Goal: Task Accomplishment & Management: Use online tool/utility

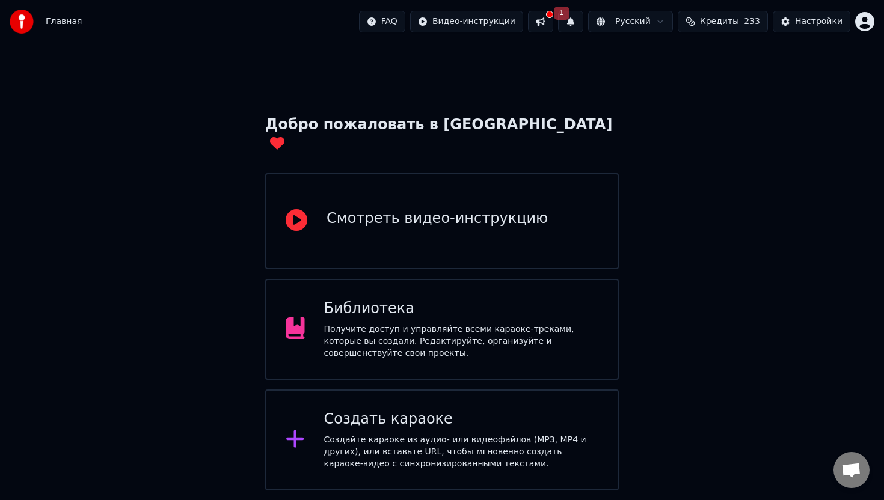
click at [551, 26] on button at bounding box center [540, 22] width 25 height 22
click at [567, 12] on span "1" at bounding box center [562, 13] width 16 height 13
click at [641, 61] on button "Обновить" at bounding box center [667, 60] width 63 height 22
click at [413, 434] on div "Создайте караоке из аудио- или видеофайлов (MP3, MP4 и других), или вставьте UR…" at bounding box center [461, 452] width 275 height 36
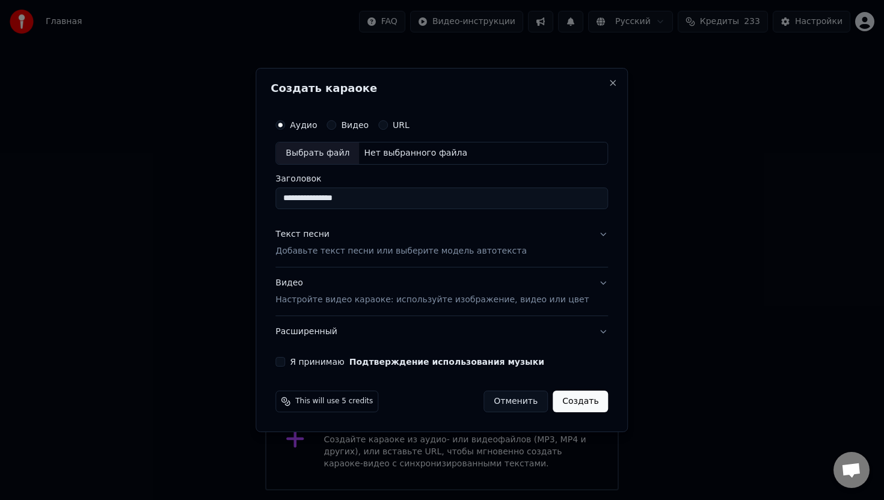
type input "**********"
click at [345, 149] on div "Выбрать файл" at bounding box center [317, 154] width 83 height 22
click at [368, 254] on p "Добавьте текст песни или выберите модель автотекста" at bounding box center [400, 251] width 251 height 12
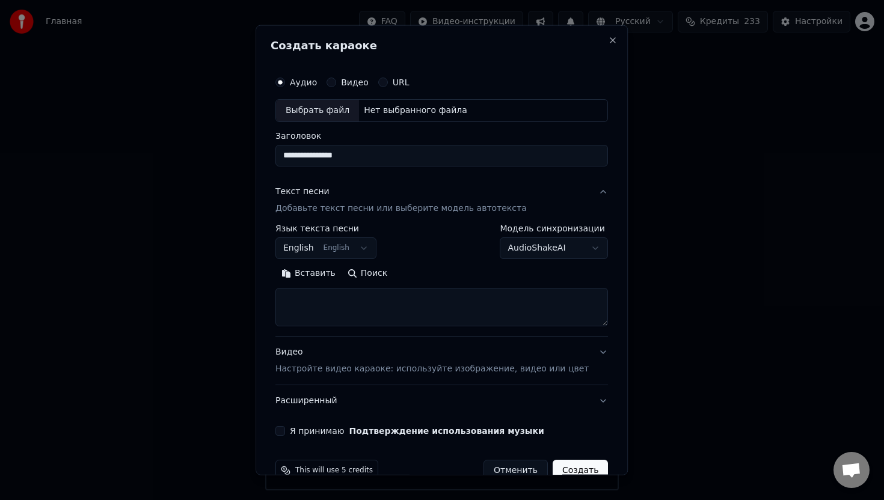
click at [360, 251] on button "English English" at bounding box center [325, 249] width 101 height 22
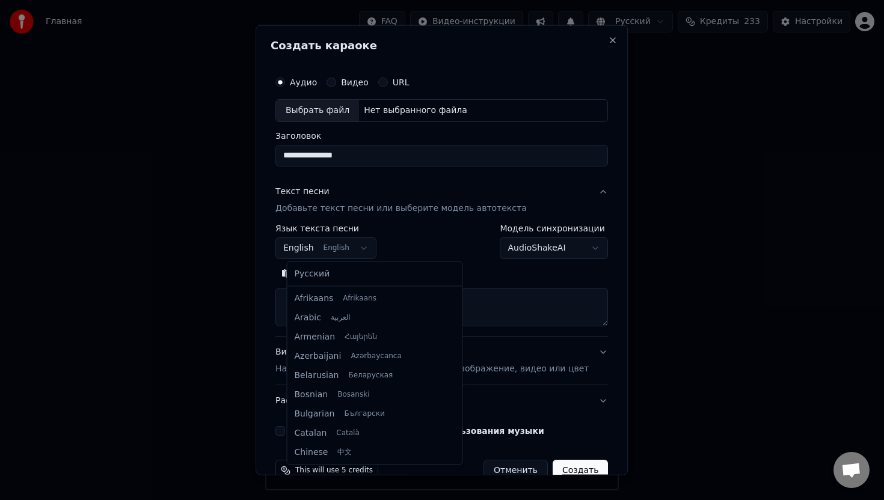
scroll to position [96, 0]
select select "**"
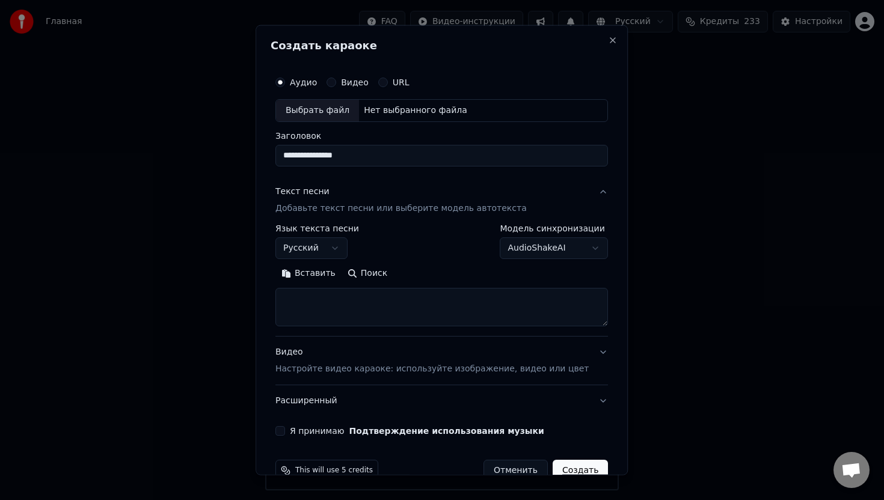
click at [333, 307] on textarea at bounding box center [441, 307] width 333 height 38
paste textarea "**********"
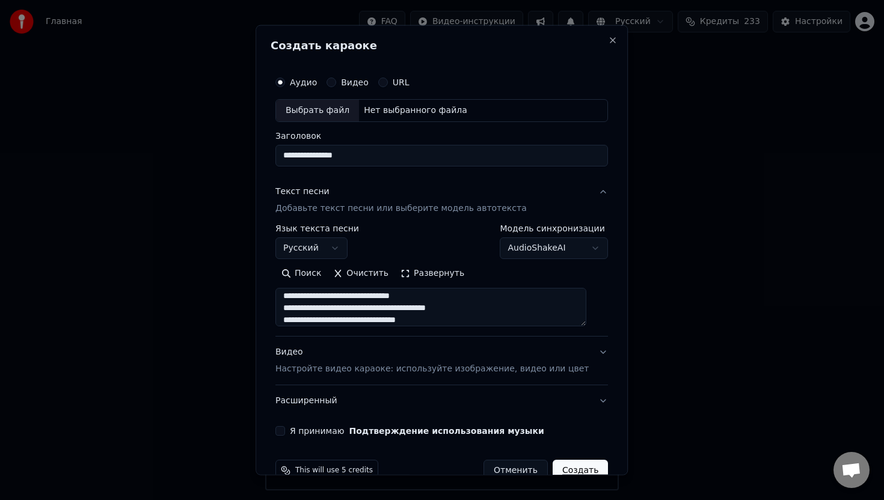
scroll to position [26, 0]
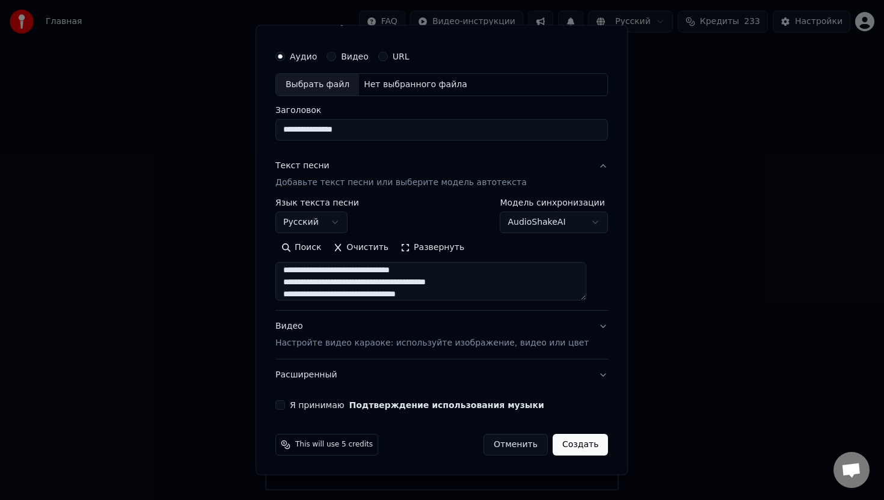
type textarea "**********"
click at [592, 324] on button "Видео Настройте видео караоке: используйте изображение, видео или цвет" at bounding box center [441, 335] width 333 height 48
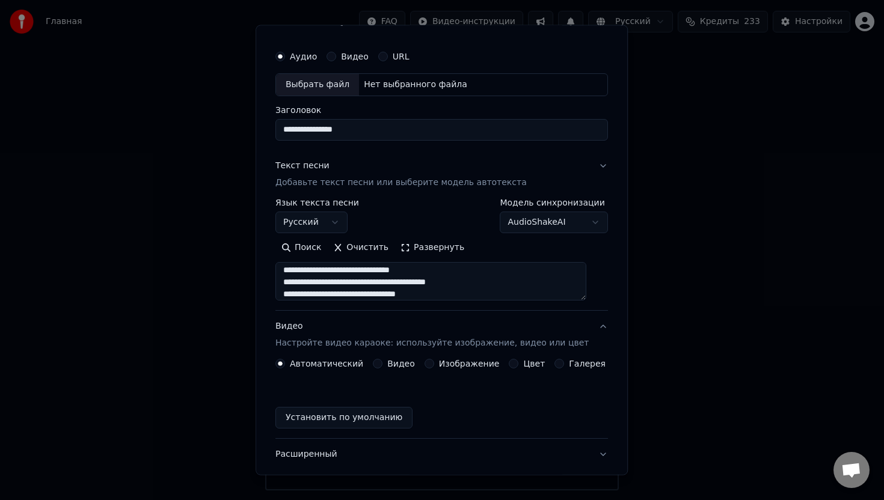
scroll to position [0, 0]
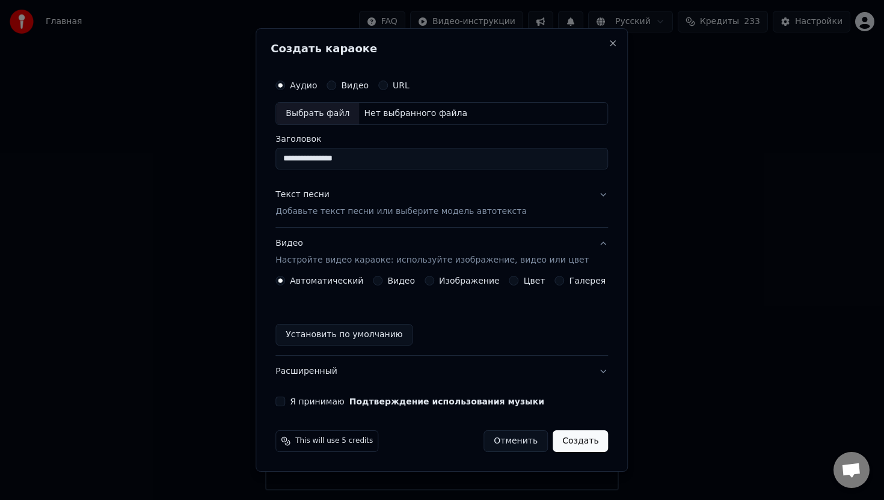
click at [432, 281] on button "Изображение" at bounding box center [430, 281] width 10 height 10
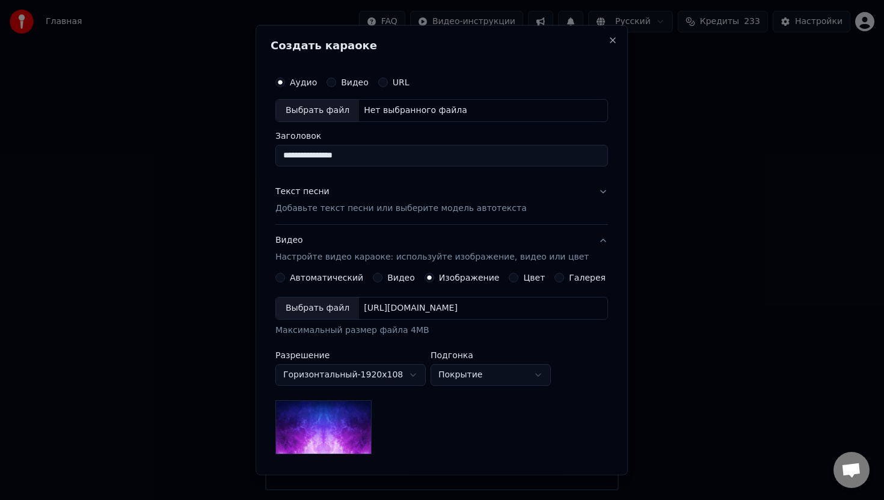
click at [341, 304] on div "Выбрать файл" at bounding box center [317, 309] width 83 height 22
click at [331, 106] on div "Выбрать файл" at bounding box center [317, 111] width 83 height 22
click at [330, 309] on div "Выбрать файл" at bounding box center [317, 309] width 83 height 22
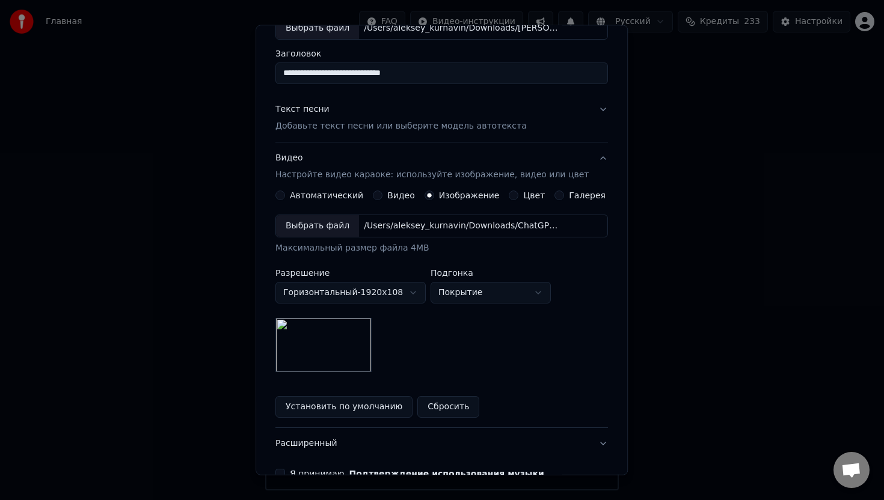
scroll to position [79, 0]
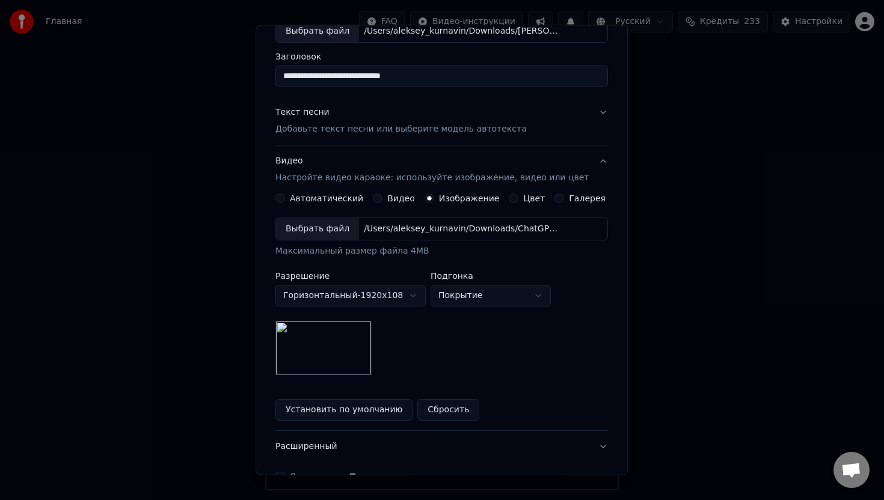
click at [597, 114] on button "Текст песни Добавьте текст песни или выберите модель автотекста" at bounding box center [441, 121] width 333 height 48
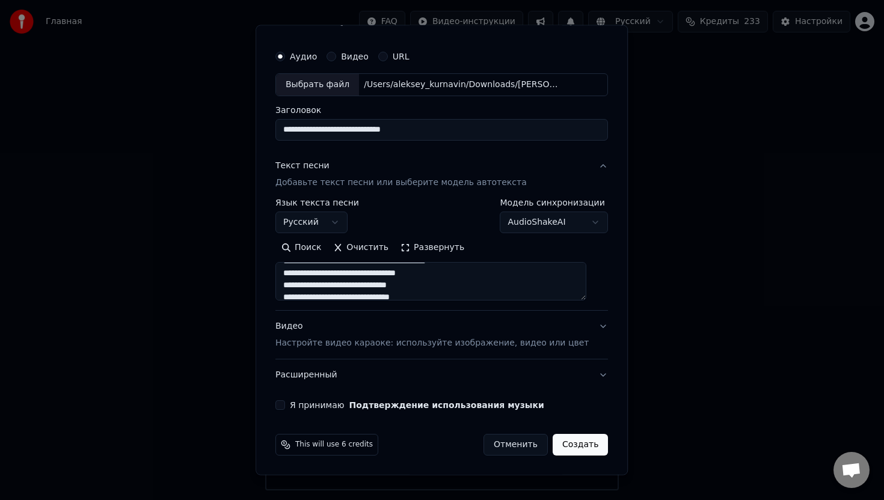
scroll to position [334, 0]
click at [592, 322] on button "Видео Настройте видео караоке: используйте изображение, видео или цвет" at bounding box center [441, 335] width 333 height 48
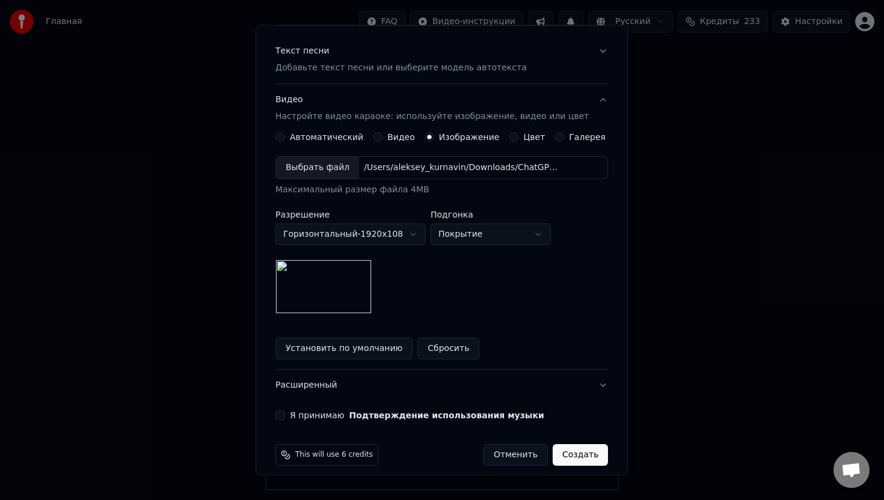
scroll to position [151, 0]
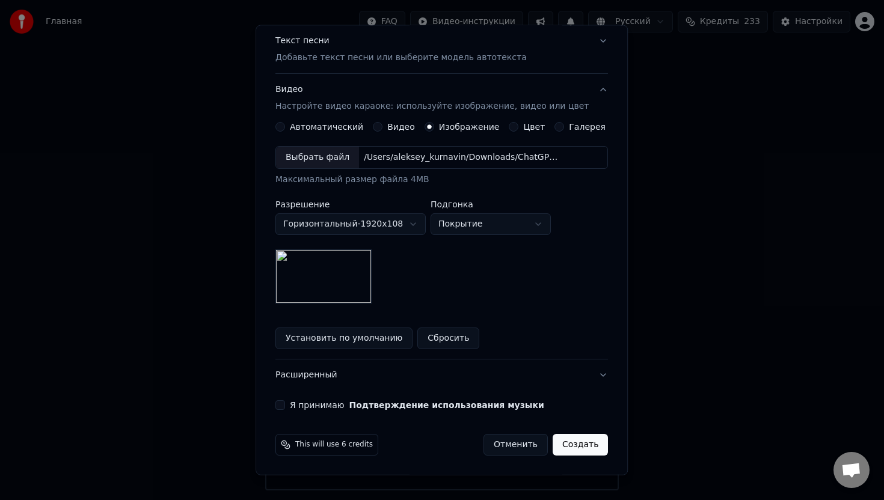
click at [285, 405] on button "Я принимаю Подтверждение использования музыки" at bounding box center [280, 405] width 10 height 10
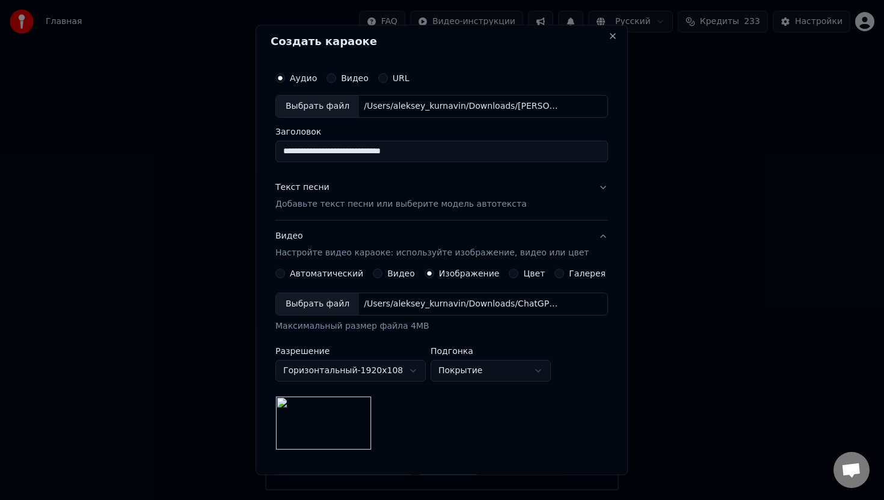
scroll to position [0, 0]
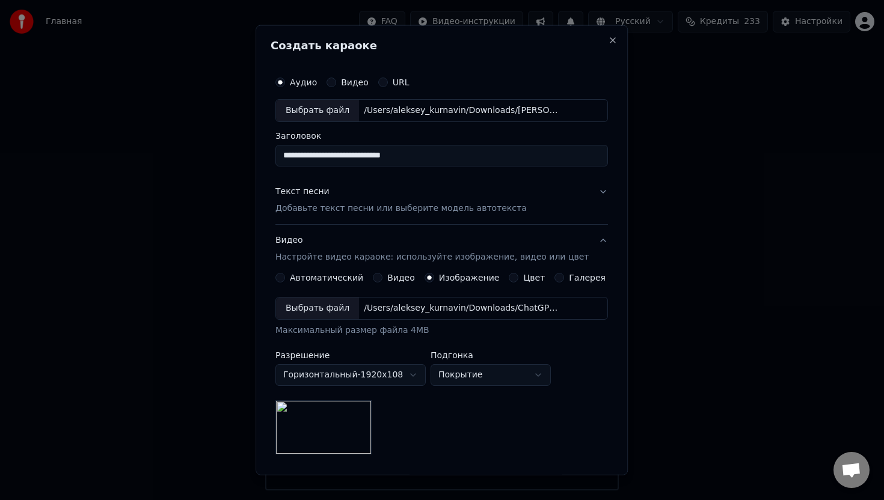
click at [446, 151] on input "**********" at bounding box center [441, 156] width 333 height 22
click at [357, 155] on input "**********" at bounding box center [441, 156] width 333 height 22
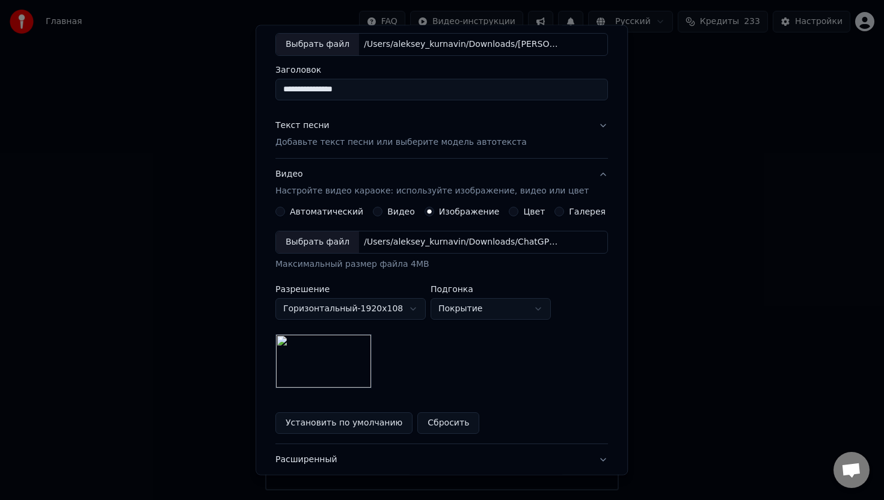
scroll to position [151, 0]
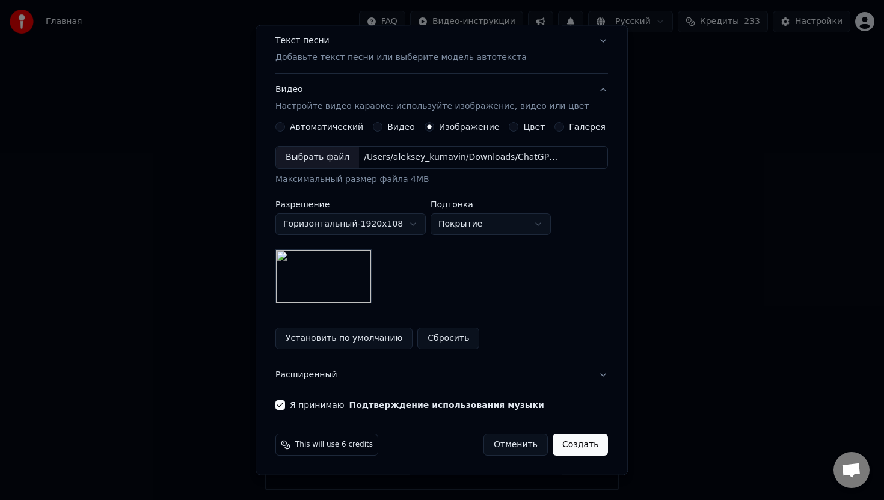
type input "**********"
click at [574, 444] on button "Создать" at bounding box center [580, 445] width 55 height 22
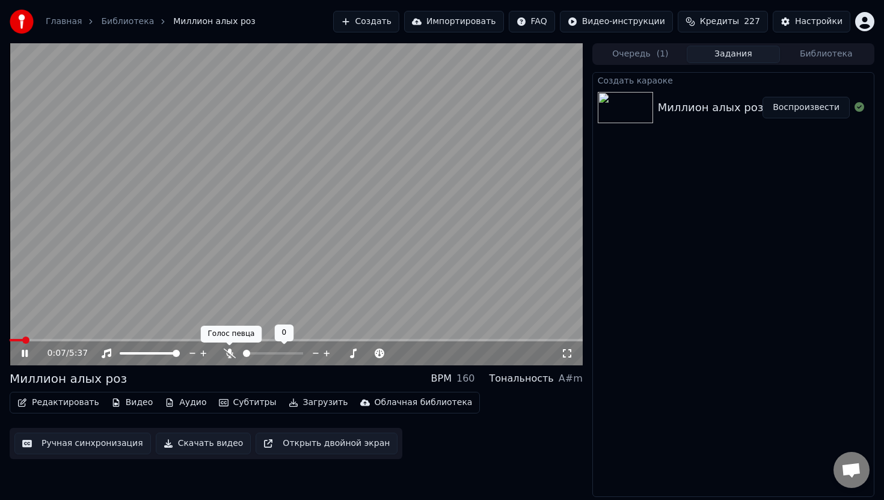
click at [229, 354] on icon at bounding box center [230, 354] width 12 height 10
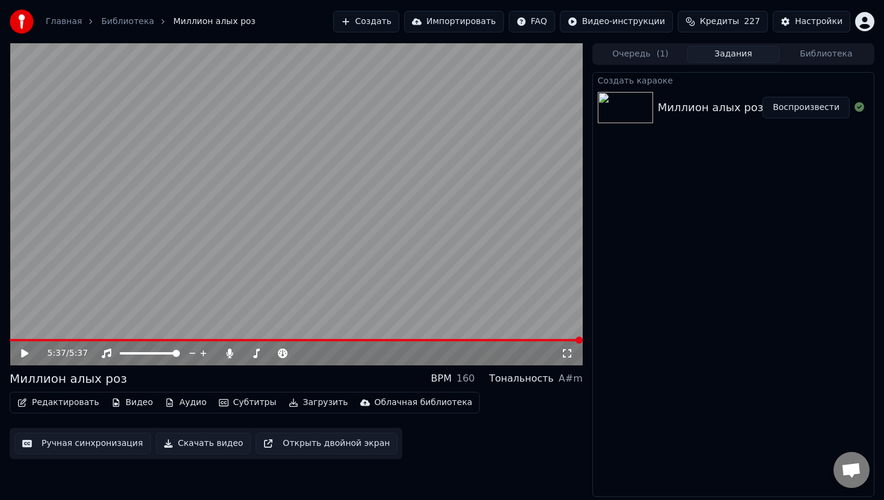
click at [563, 340] on span at bounding box center [296, 340] width 573 height 2
click at [574, 340] on span at bounding box center [296, 340] width 573 height 2
click at [307, 399] on button "Загрузить" at bounding box center [318, 403] width 69 height 17
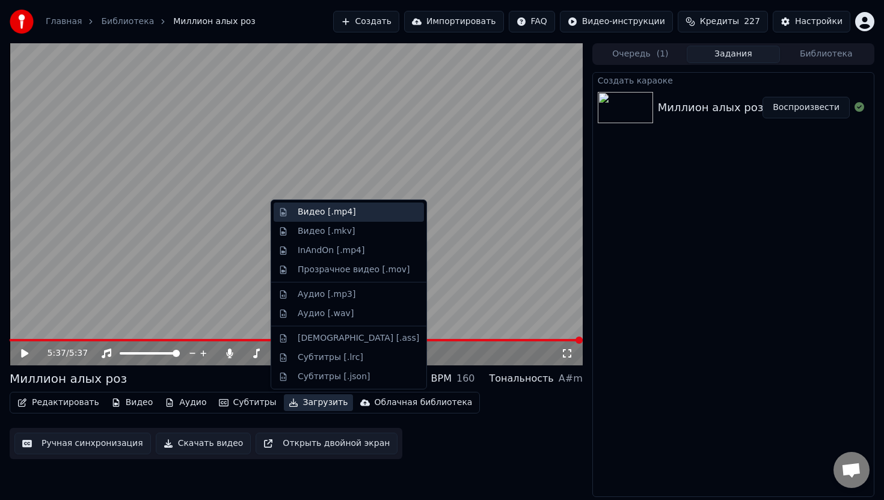
click at [345, 214] on div "Видео [.mp4]" at bounding box center [327, 212] width 58 height 12
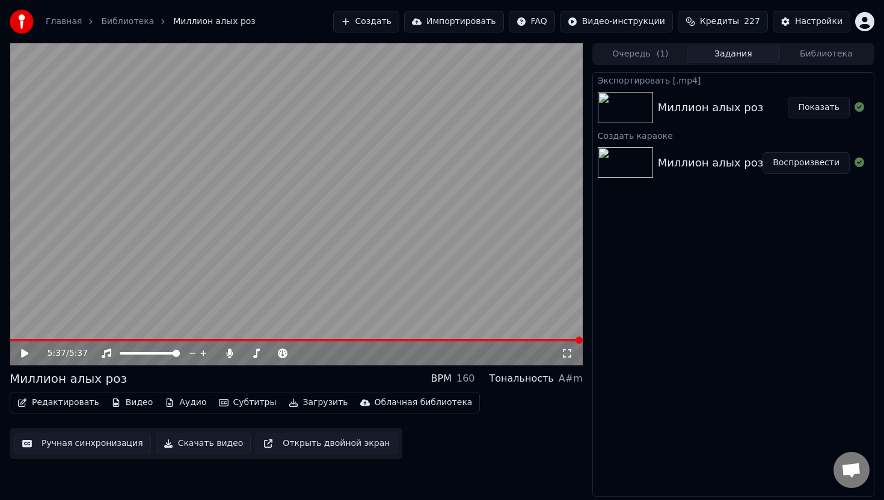
click at [828, 111] on button "Показать" at bounding box center [819, 108] width 62 height 22
